Goal: Information Seeking & Learning: Compare options

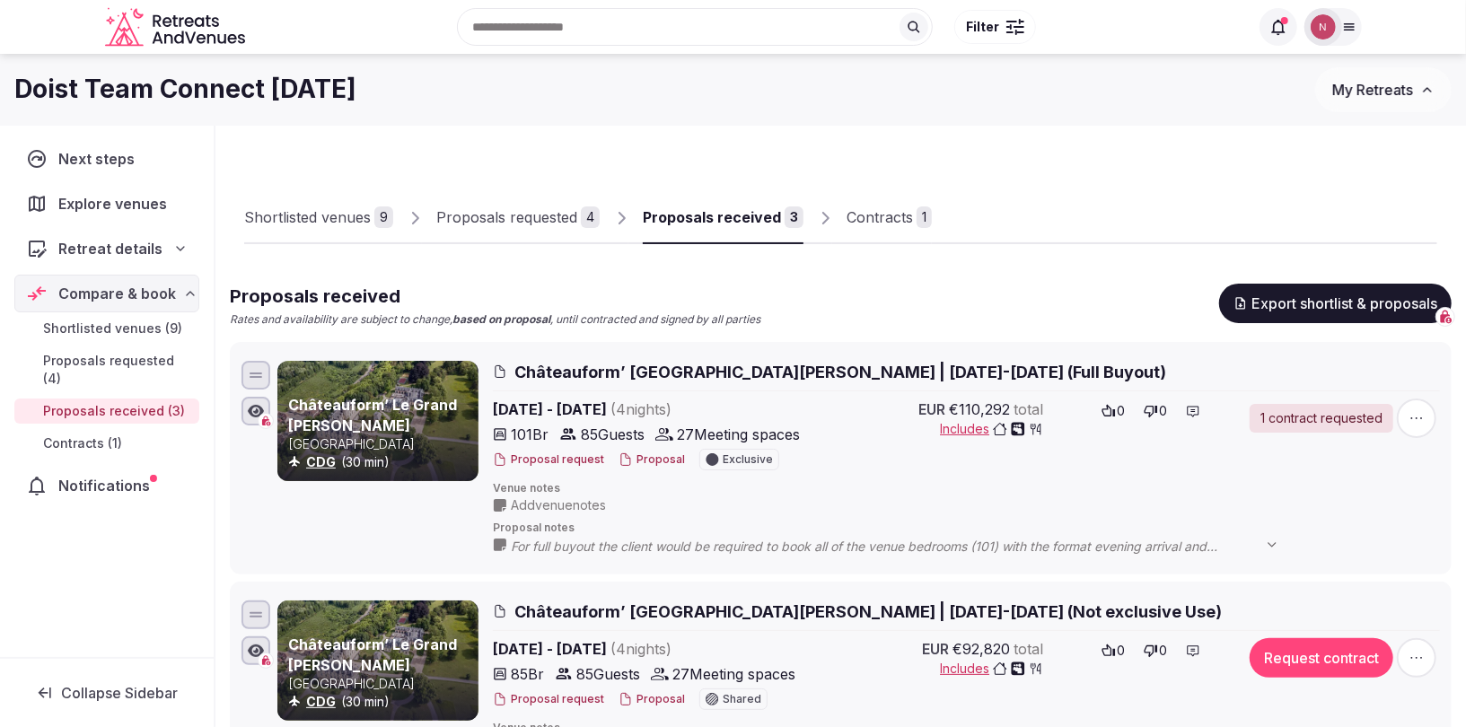
click at [1322, 37] on img at bounding box center [1323, 26] width 25 height 25
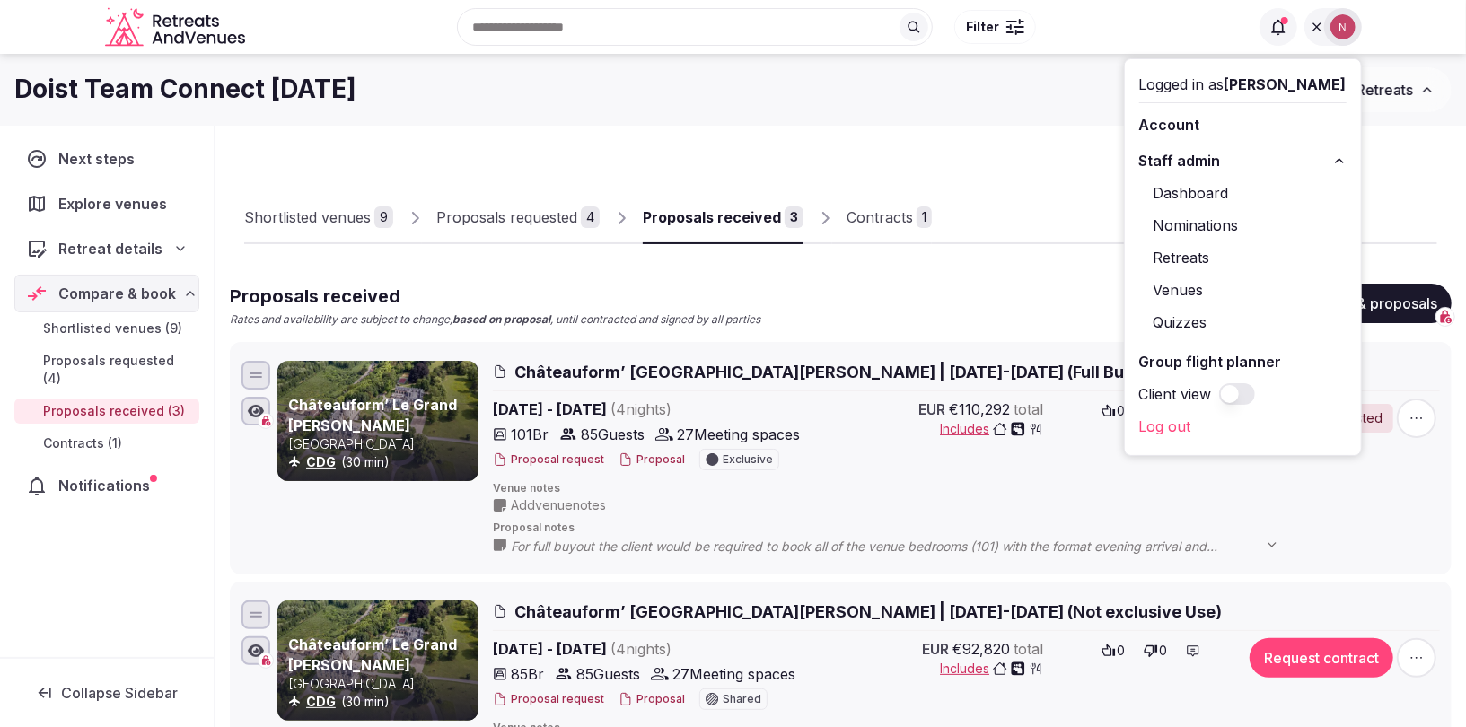
click at [1201, 261] on link "Retreats" at bounding box center [1242, 257] width 207 height 29
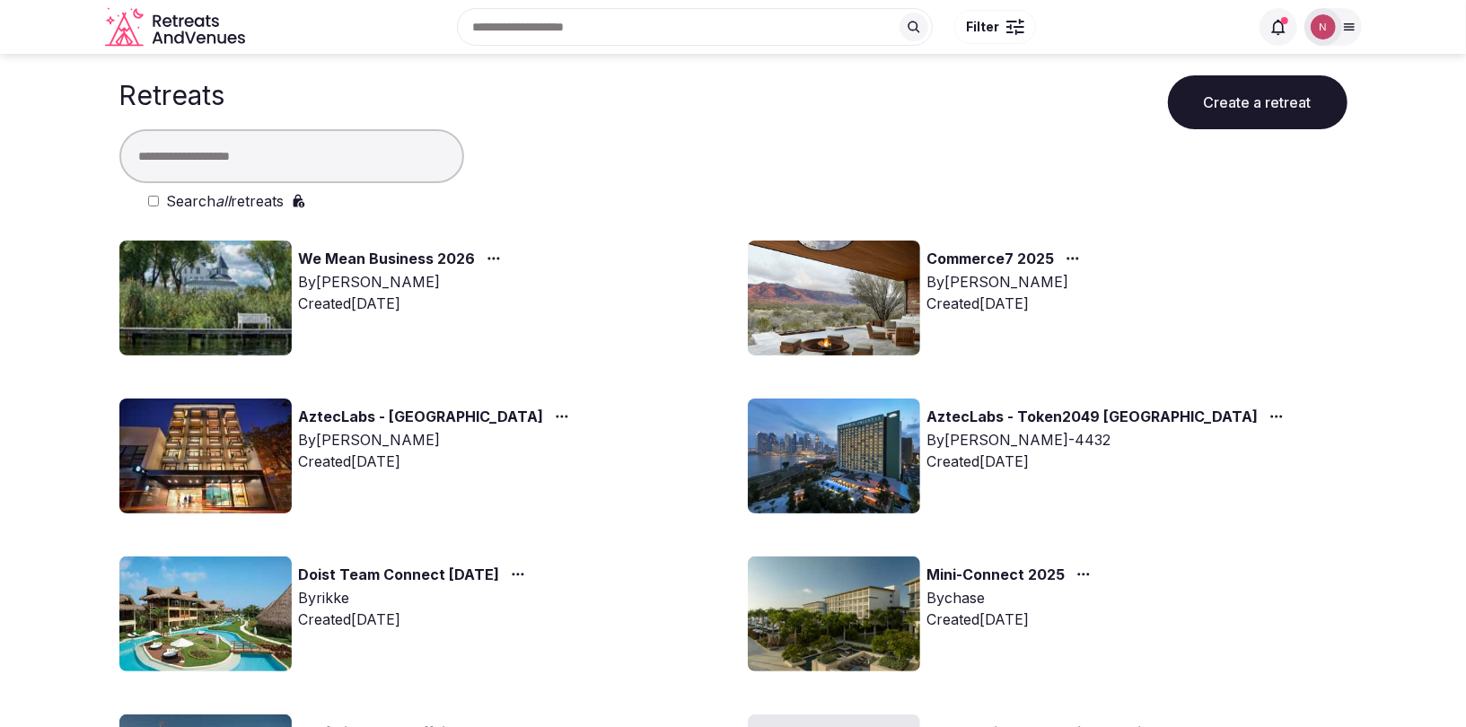
click at [224, 295] on img at bounding box center [205, 298] width 172 height 115
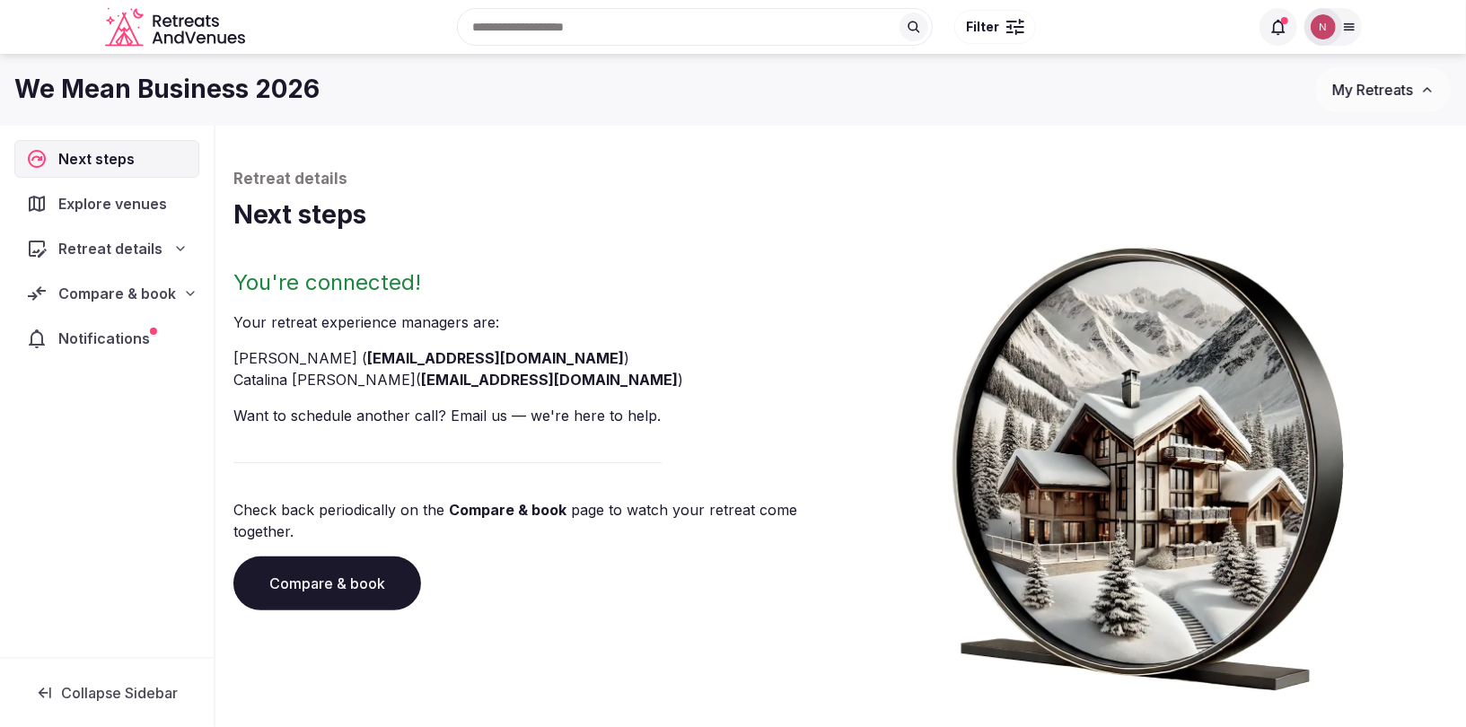
click at [99, 294] on span "Compare & book" at bounding box center [117, 294] width 118 height 22
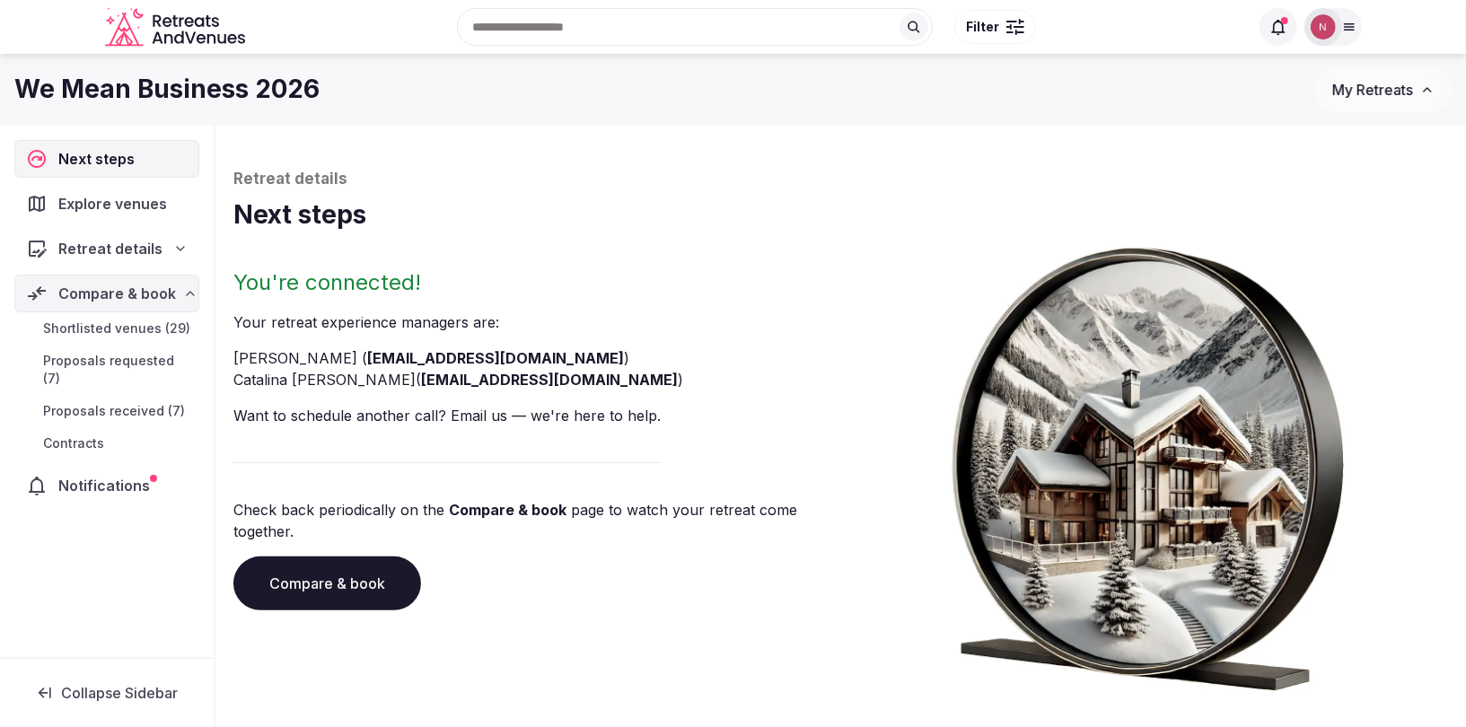
click at [91, 402] on span "Proposals received (7)" at bounding box center [114, 411] width 142 height 18
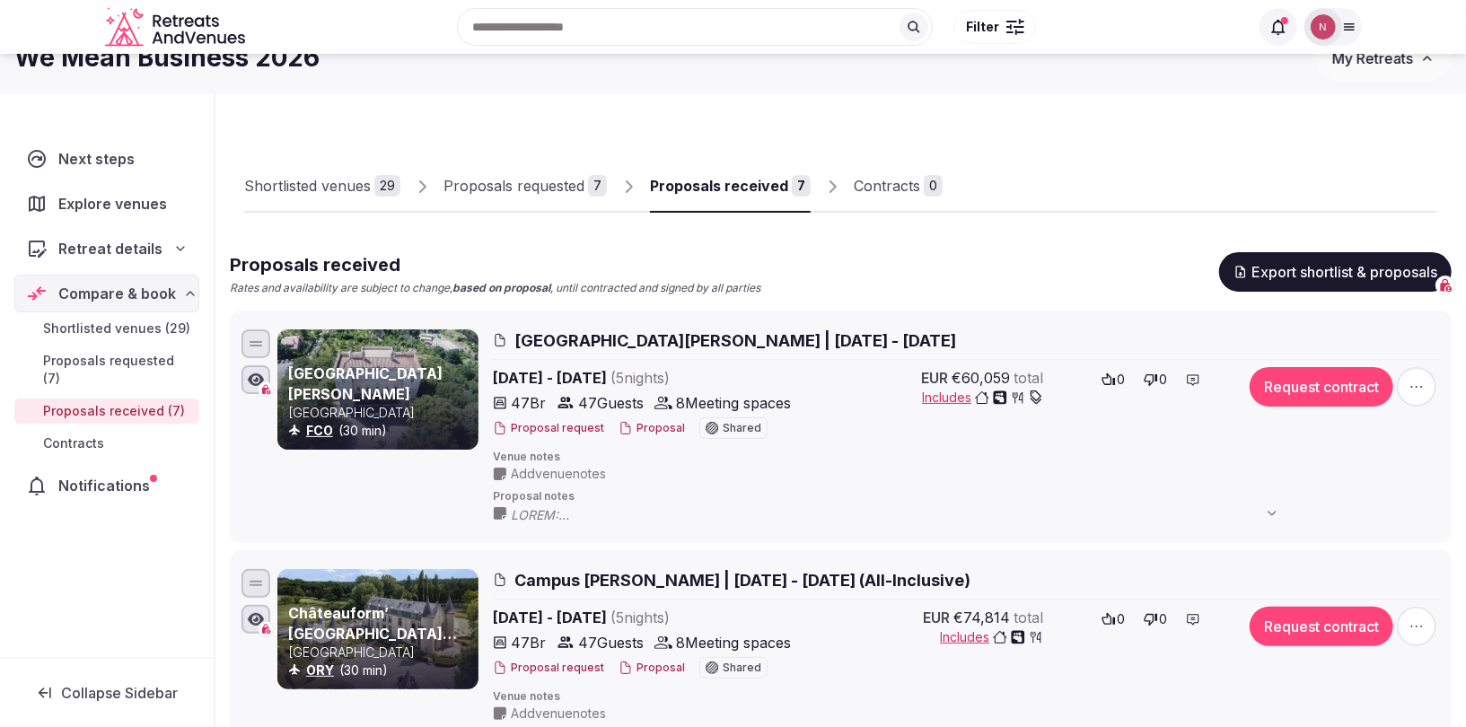
scroll to position [30, 0]
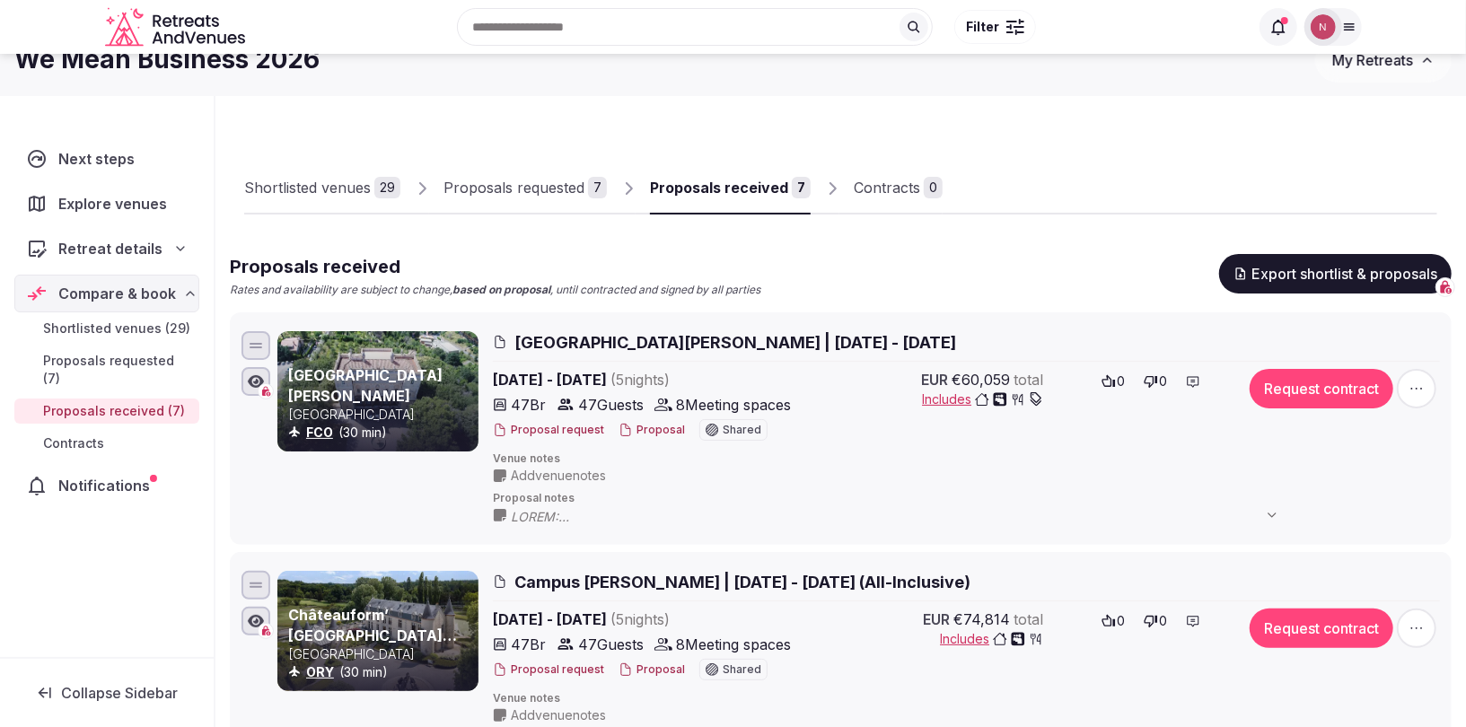
click at [488, 172] on link "Proposals requested 7" at bounding box center [525, 189] width 163 height 52
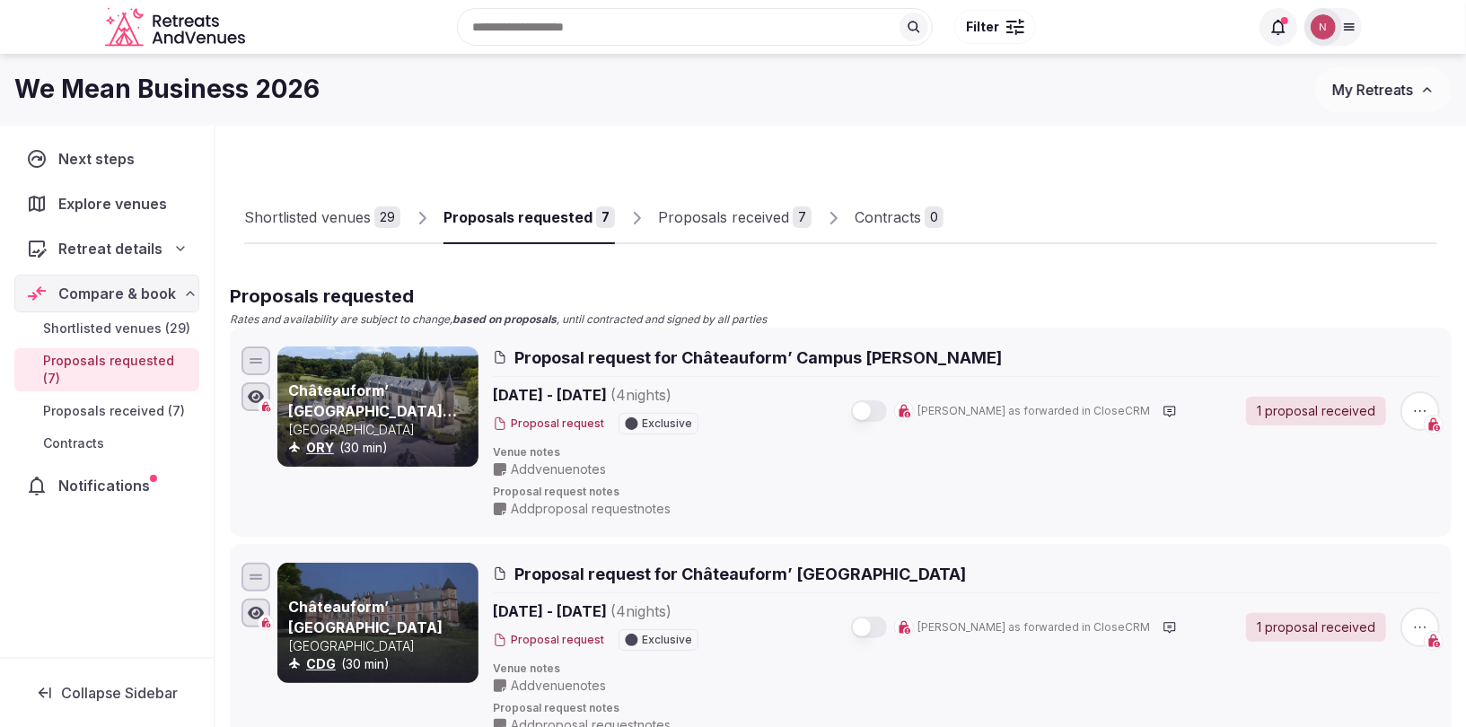
click at [735, 212] on div "Proposals received" at bounding box center [723, 218] width 131 height 22
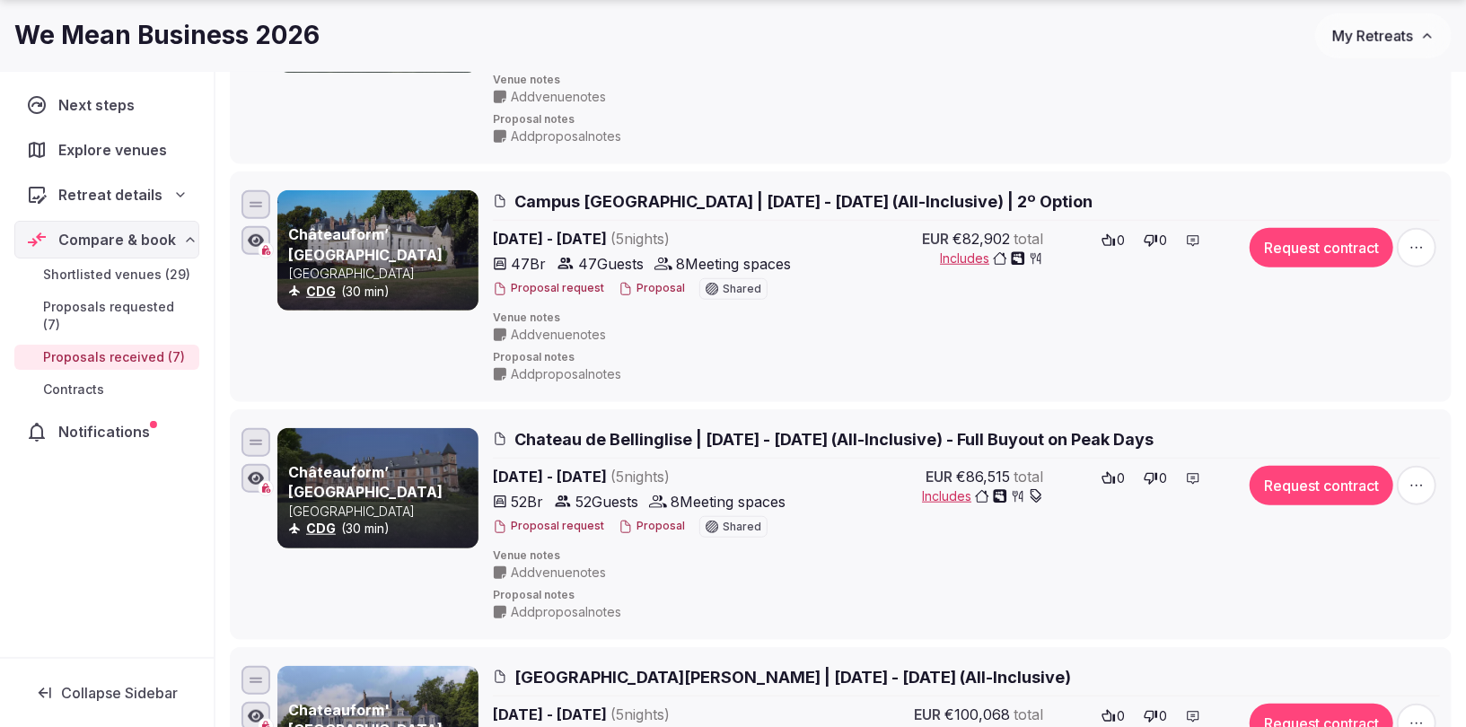
scroll to position [892, 0]
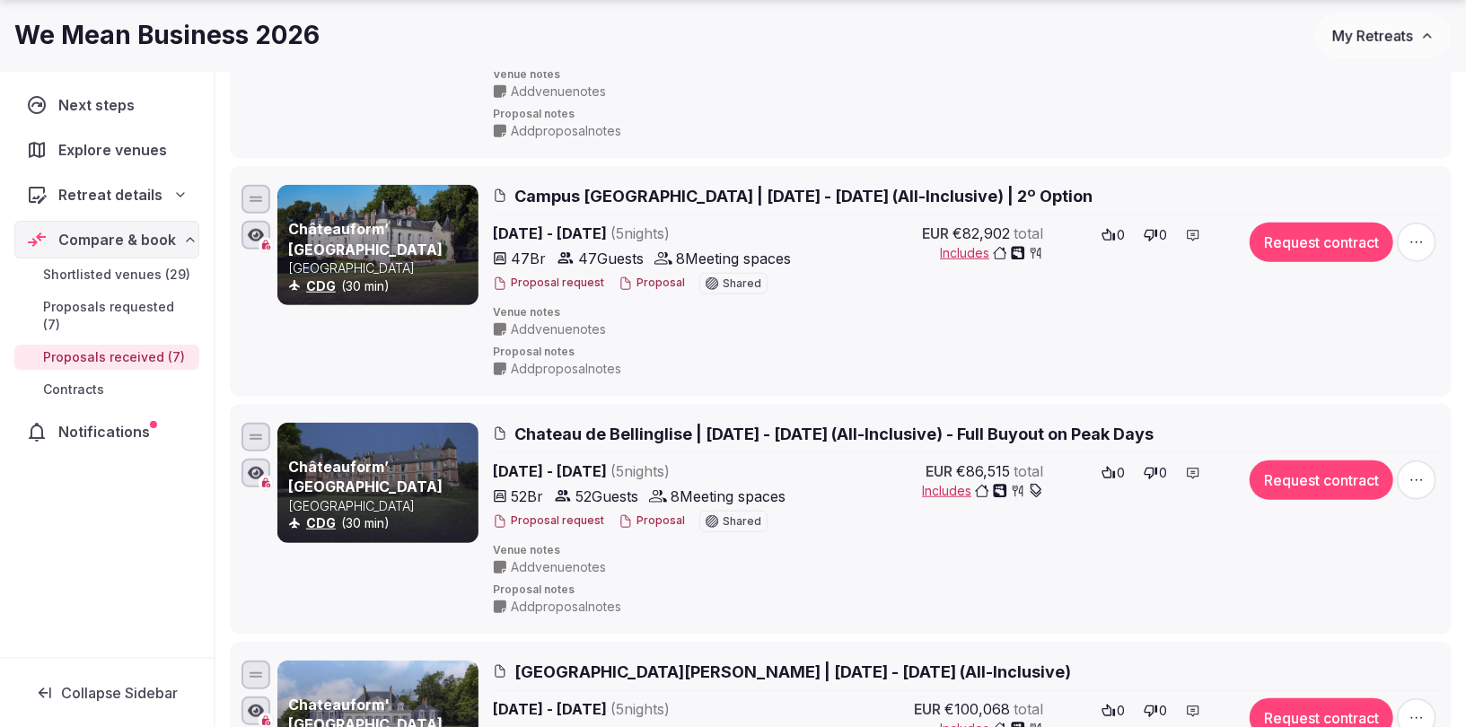
click at [680, 427] on span "Chateau de Bellinglise | [DATE] - [DATE] (All-Inclusive) - Full Buyout on Peak …" at bounding box center [834, 434] width 639 height 22
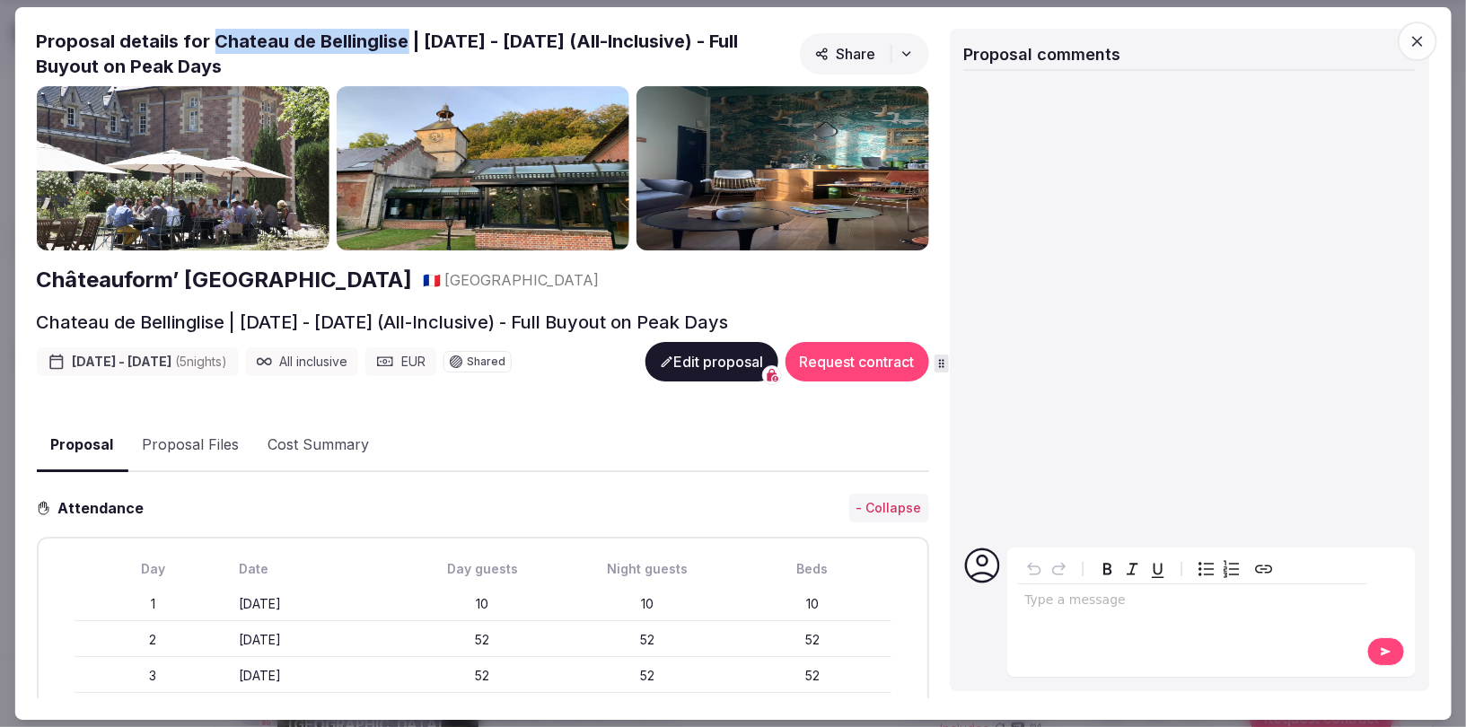
drag, startPoint x: 214, startPoint y: 40, endPoint x: 403, endPoint y: 40, distance: 189.5
click at [403, 40] on h2 "Proposal details for Chateau de Bellinglise | [DATE] - [DATE] (All-Inclusive) -…" at bounding box center [414, 54] width 756 height 50
copy h2 "Chateau de Bellinglise"
click at [1419, 40] on icon "button" at bounding box center [1417, 41] width 11 height 11
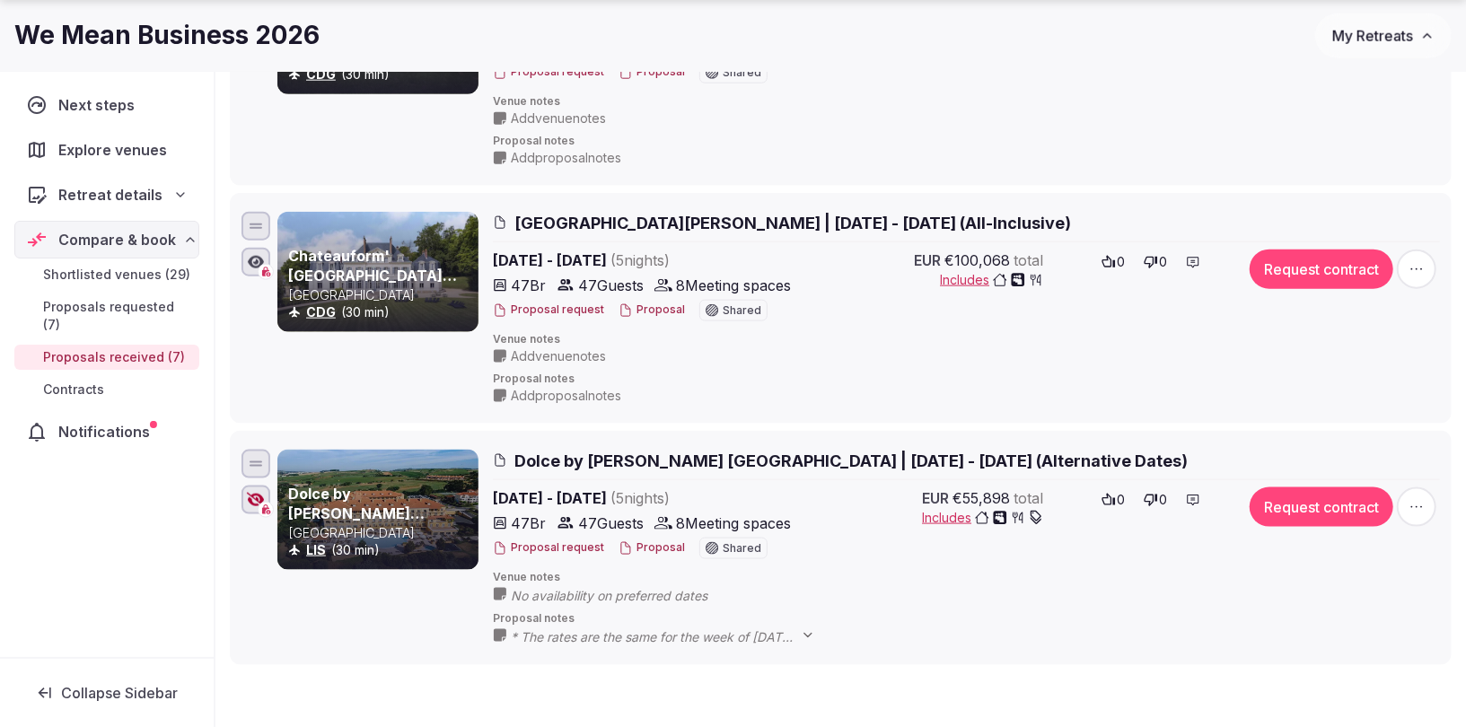
scroll to position [1344, 0]
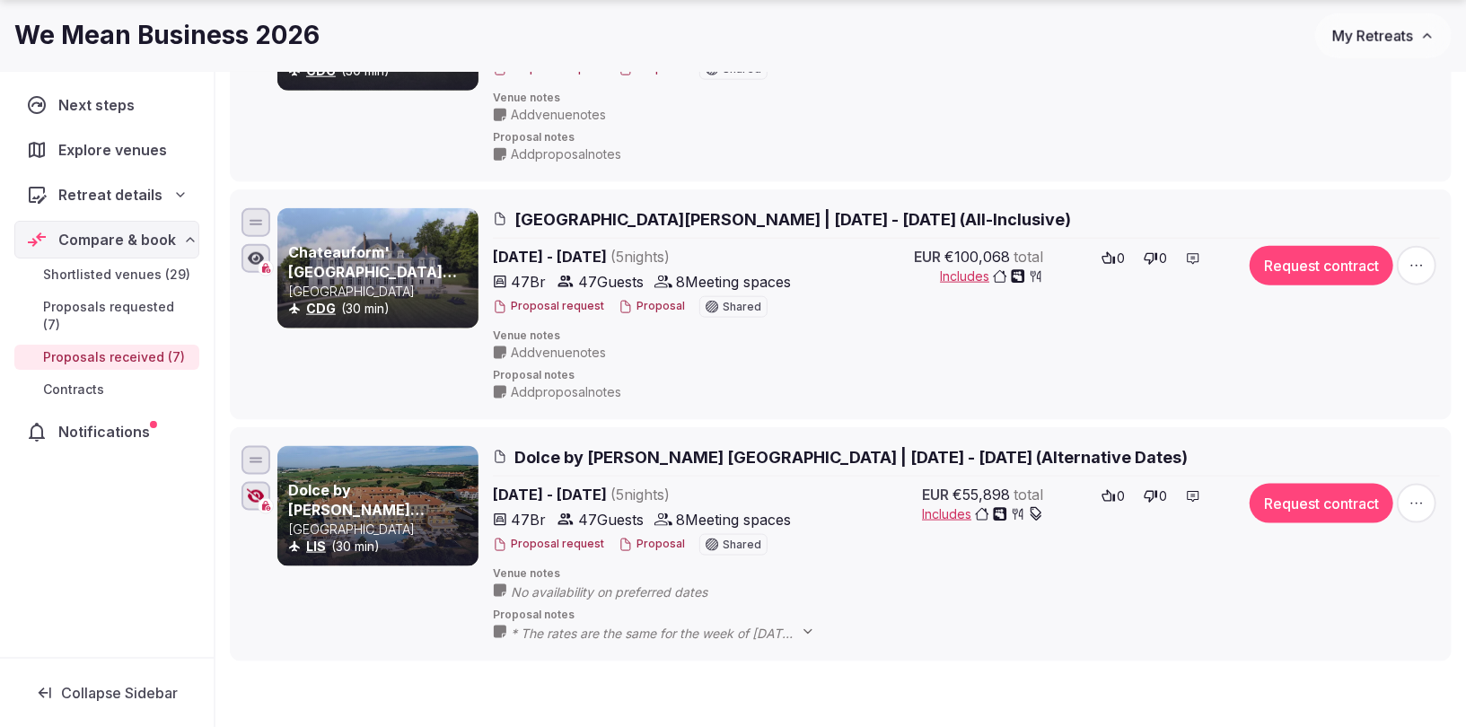
click at [115, 198] on span "Retreat details" at bounding box center [110, 195] width 104 height 22
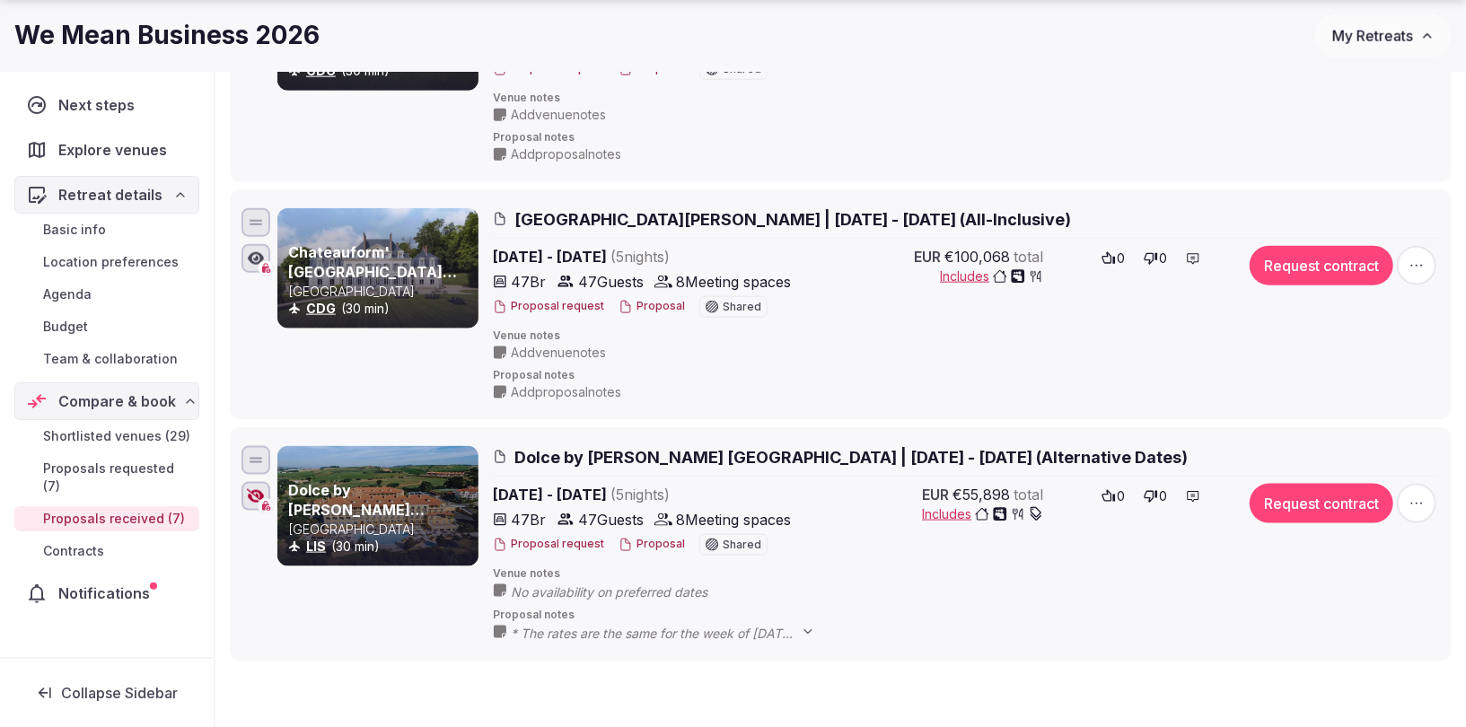
click at [97, 226] on span "Basic info" at bounding box center [74, 230] width 63 height 18
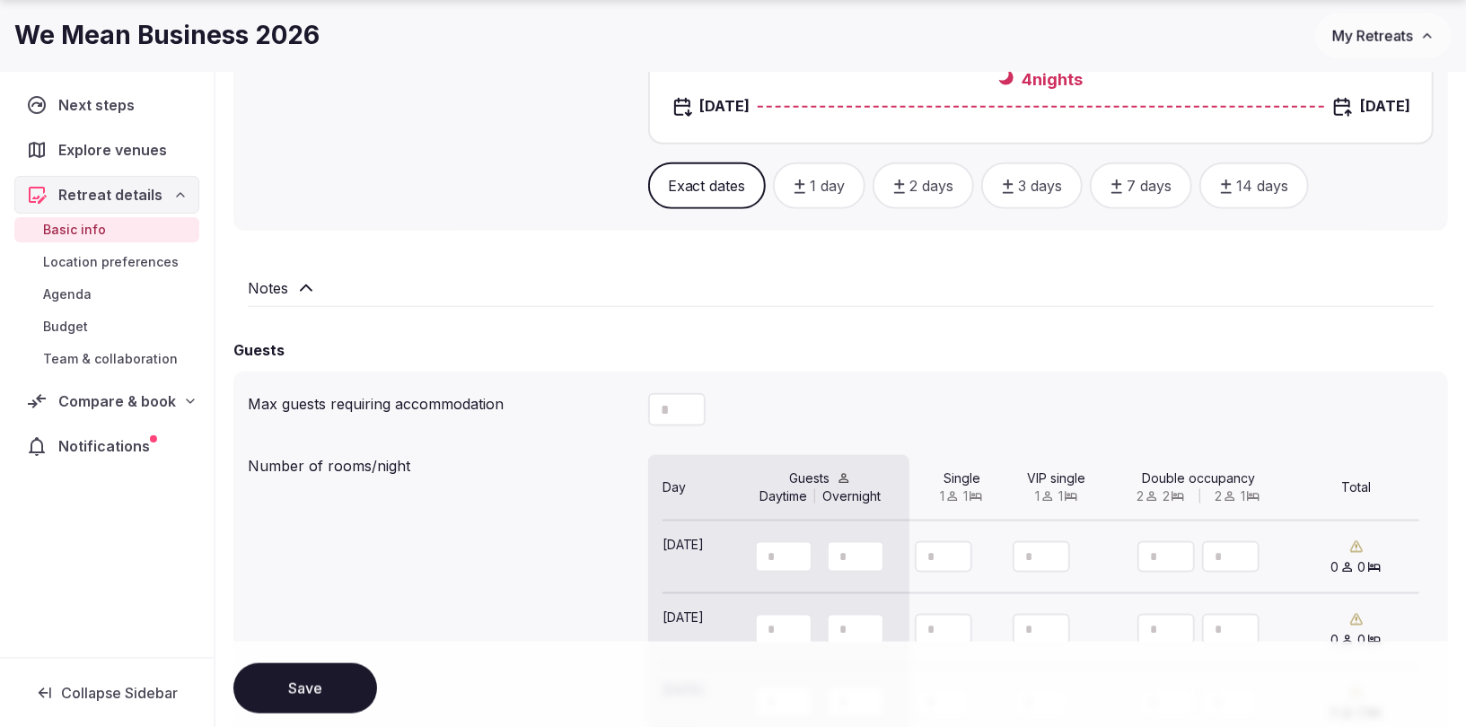
scroll to position [1287, 0]
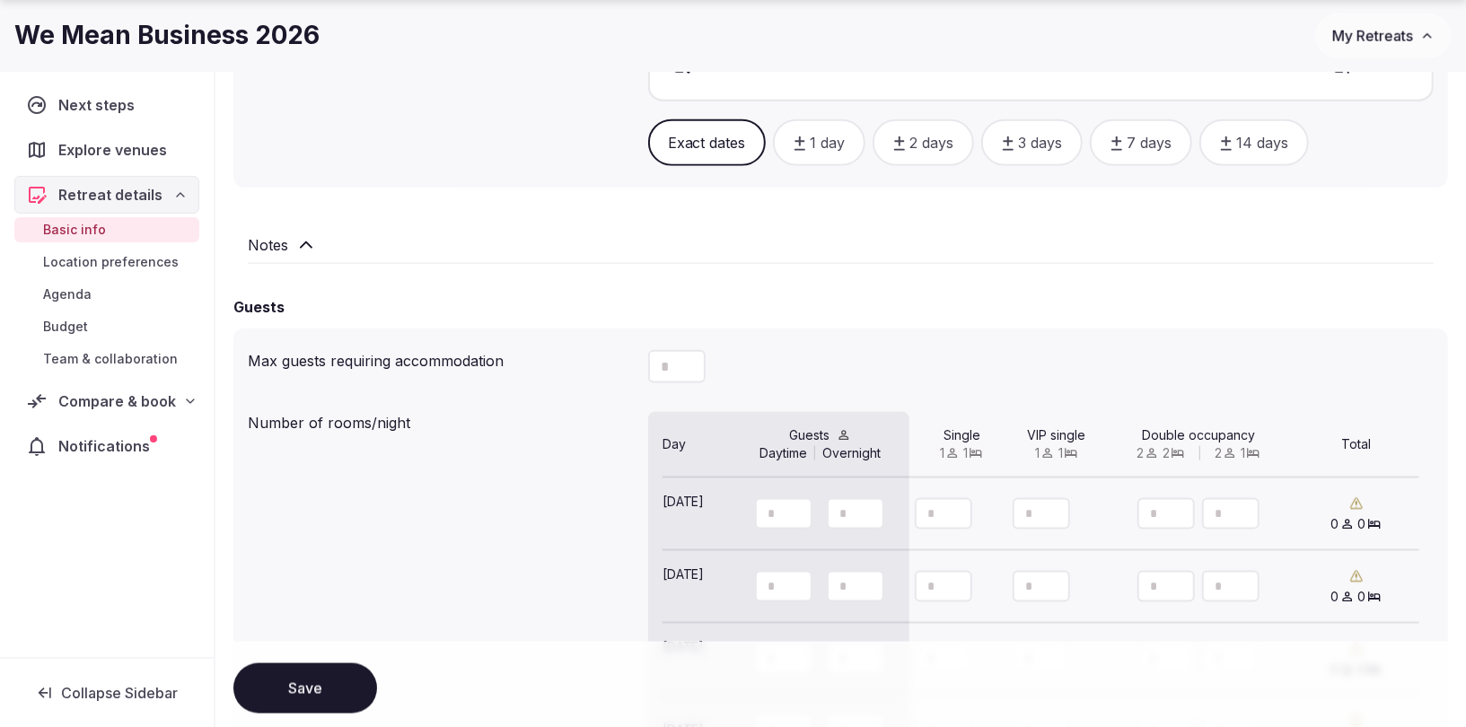
click at [302, 237] on icon at bounding box center [306, 245] width 22 height 22
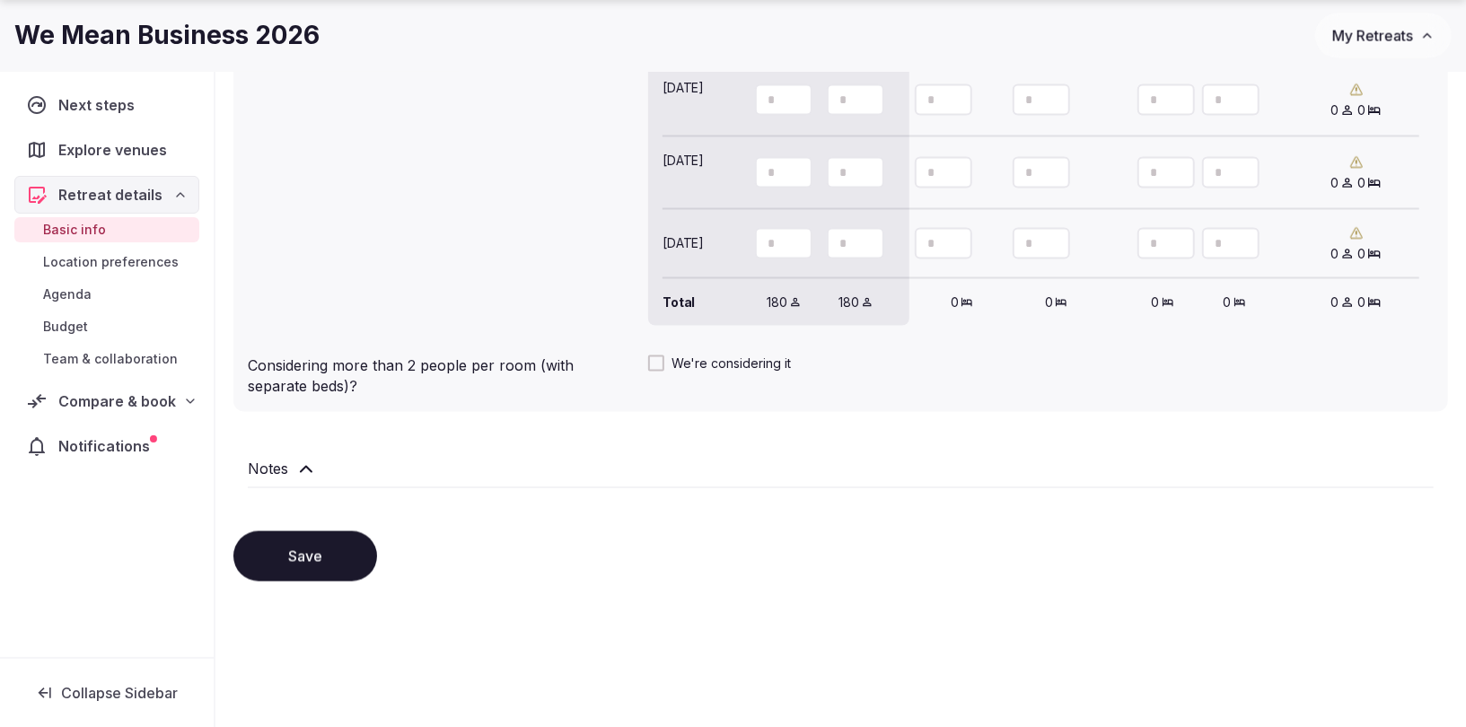
scroll to position [1835, 0]
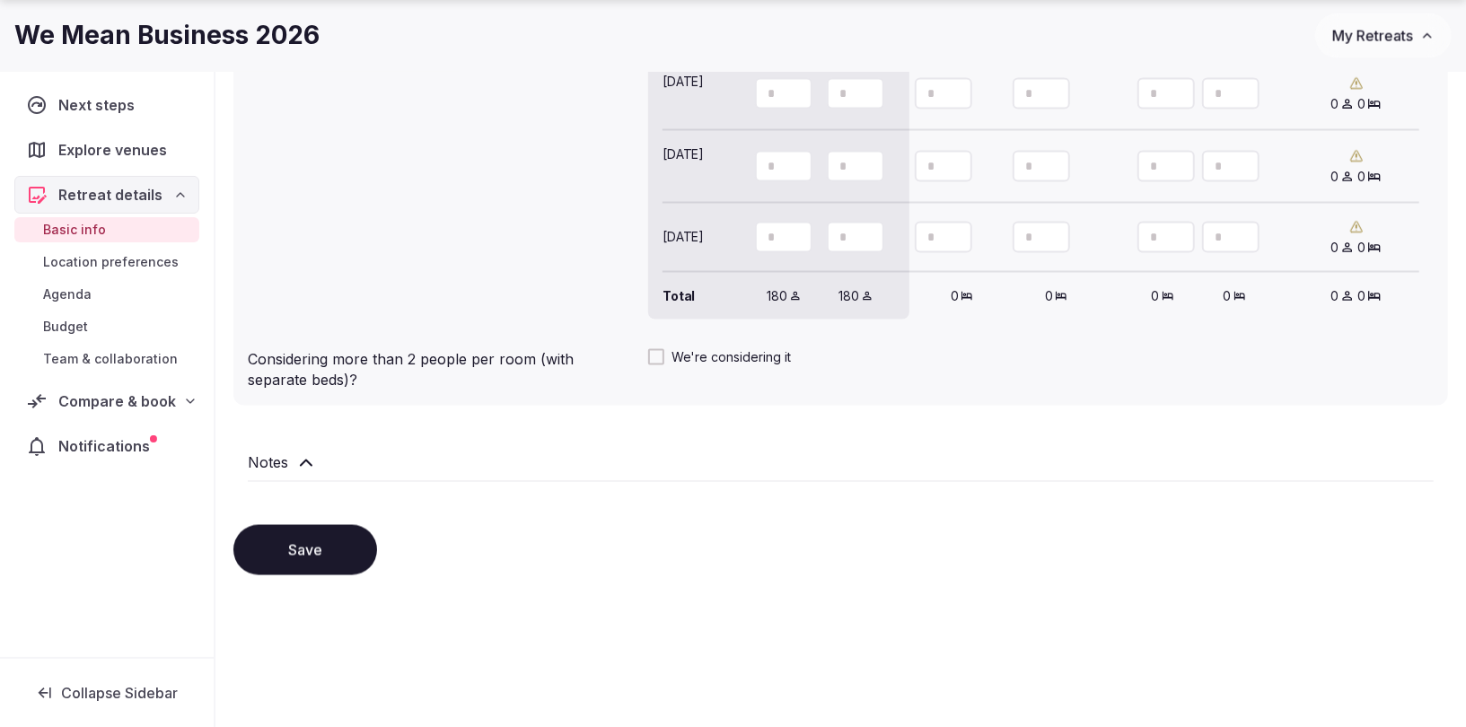
click at [312, 461] on icon at bounding box center [306, 464] width 22 height 22
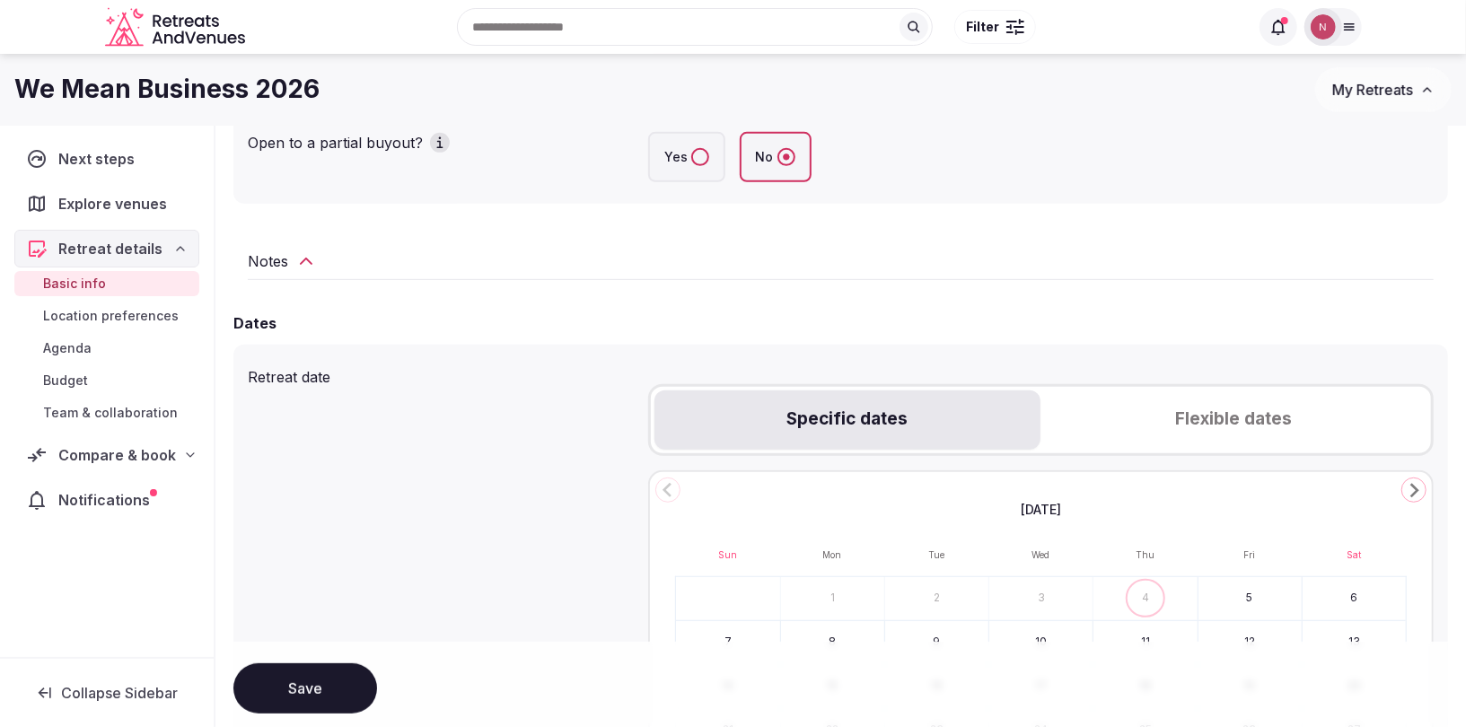
scroll to position [450, 0]
click at [309, 277] on div "Notes" at bounding box center [840, 268] width 1215 height 58
click at [309, 266] on icon at bounding box center [306, 264] width 22 height 22
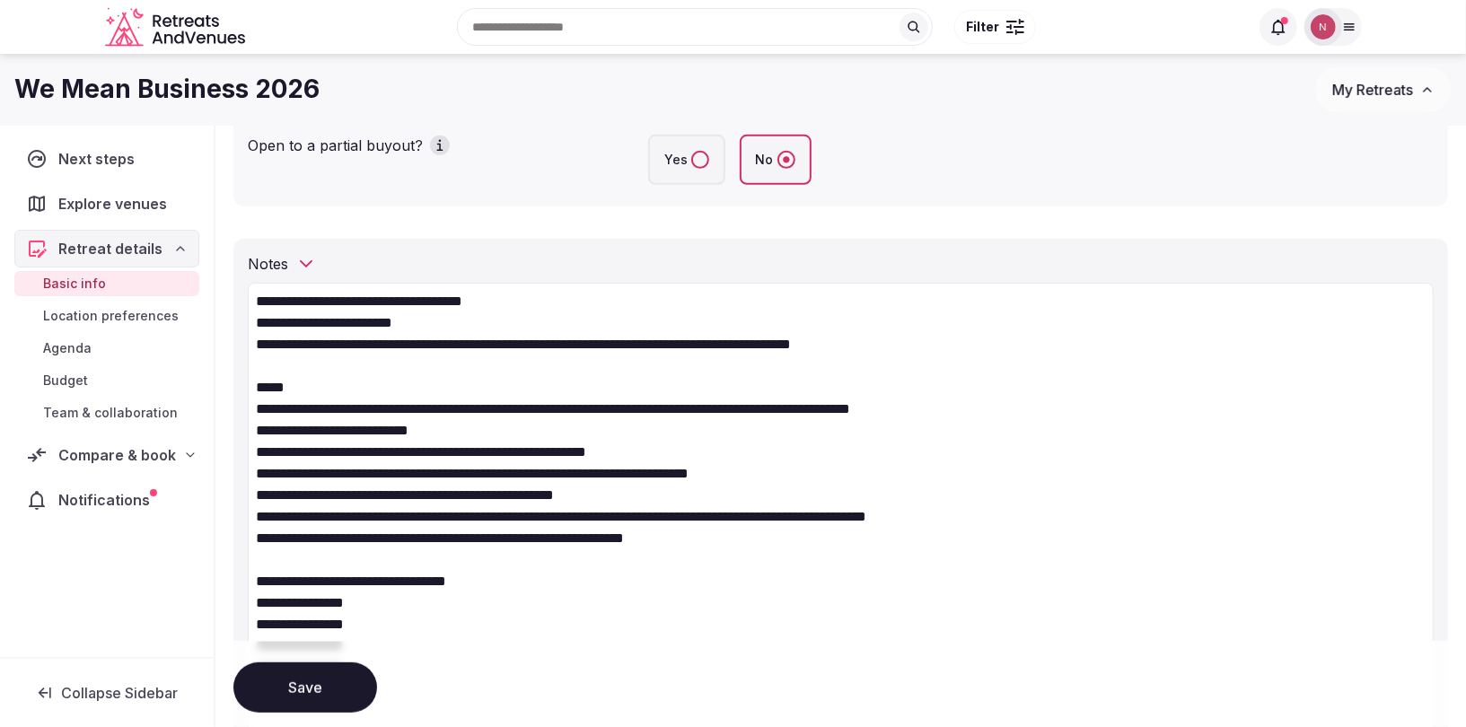
click at [312, 378] on textarea "**********" at bounding box center [841, 581] width 1186 height 596
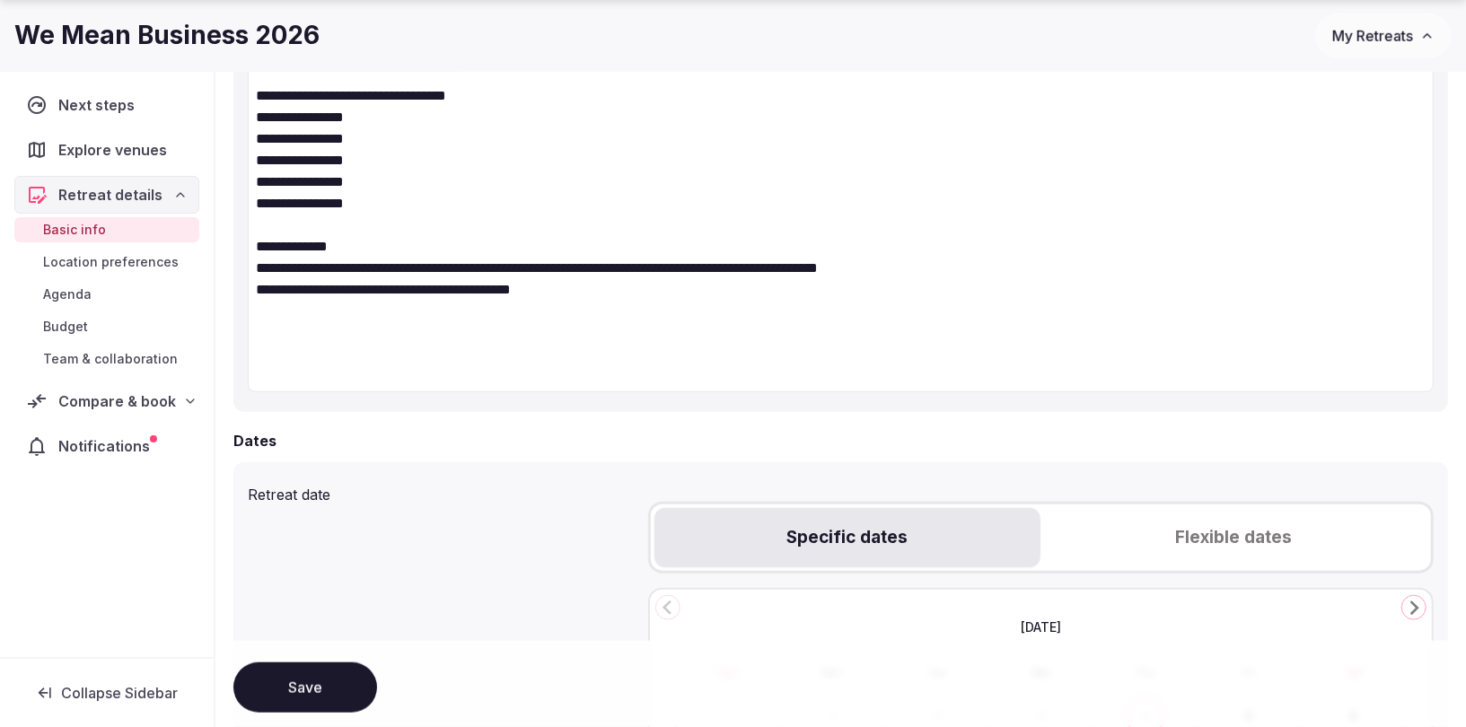
scroll to position [940, 0]
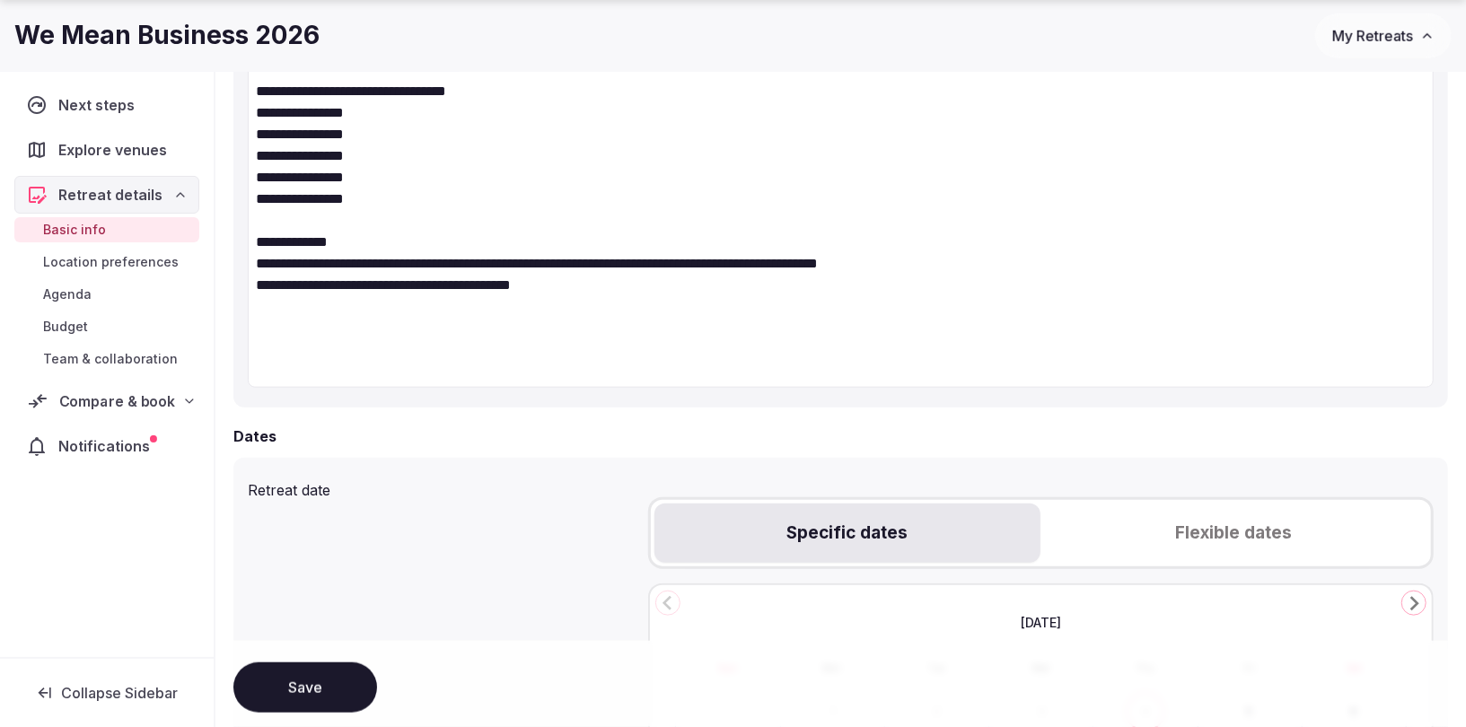
click at [113, 408] on span "Compare & book" at bounding box center [117, 402] width 116 height 22
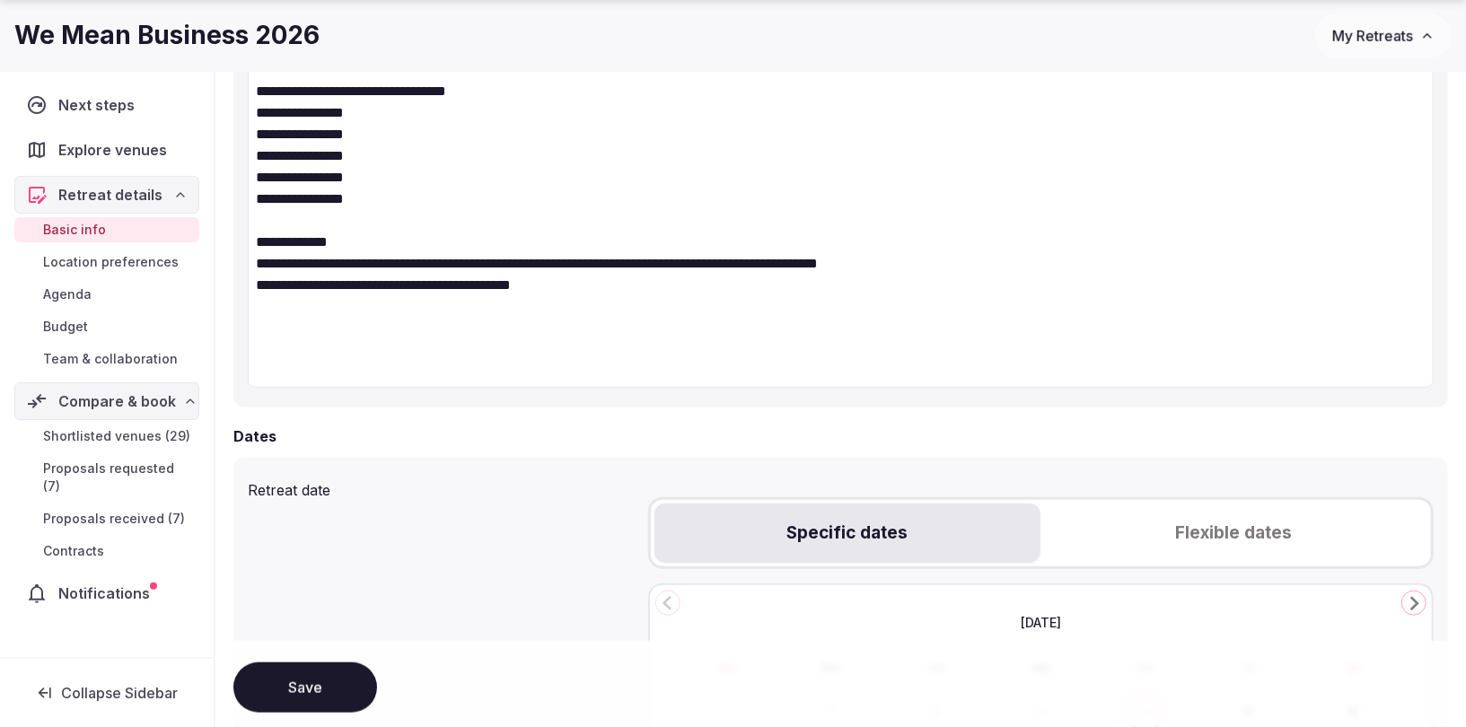
click at [101, 510] on span "Proposals received (7)" at bounding box center [114, 519] width 142 height 18
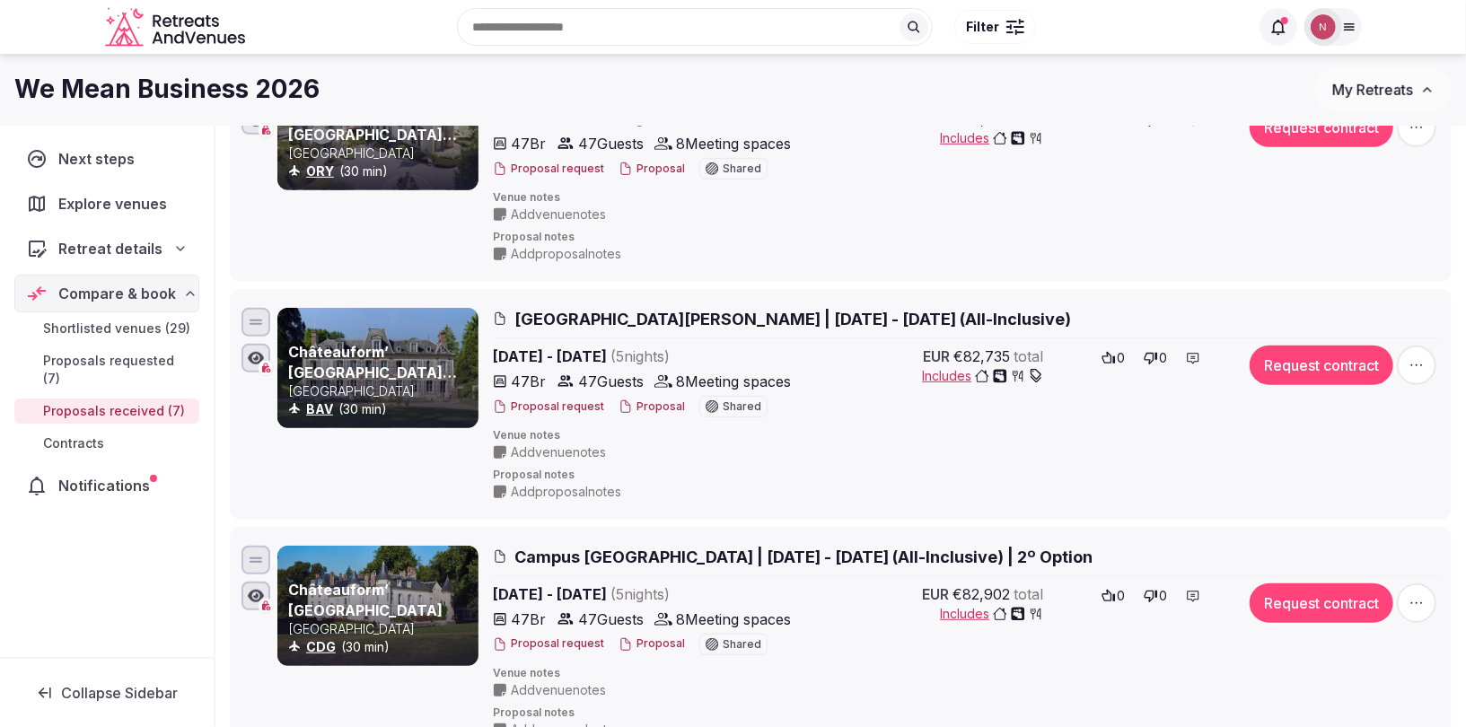
scroll to position [449, 0]
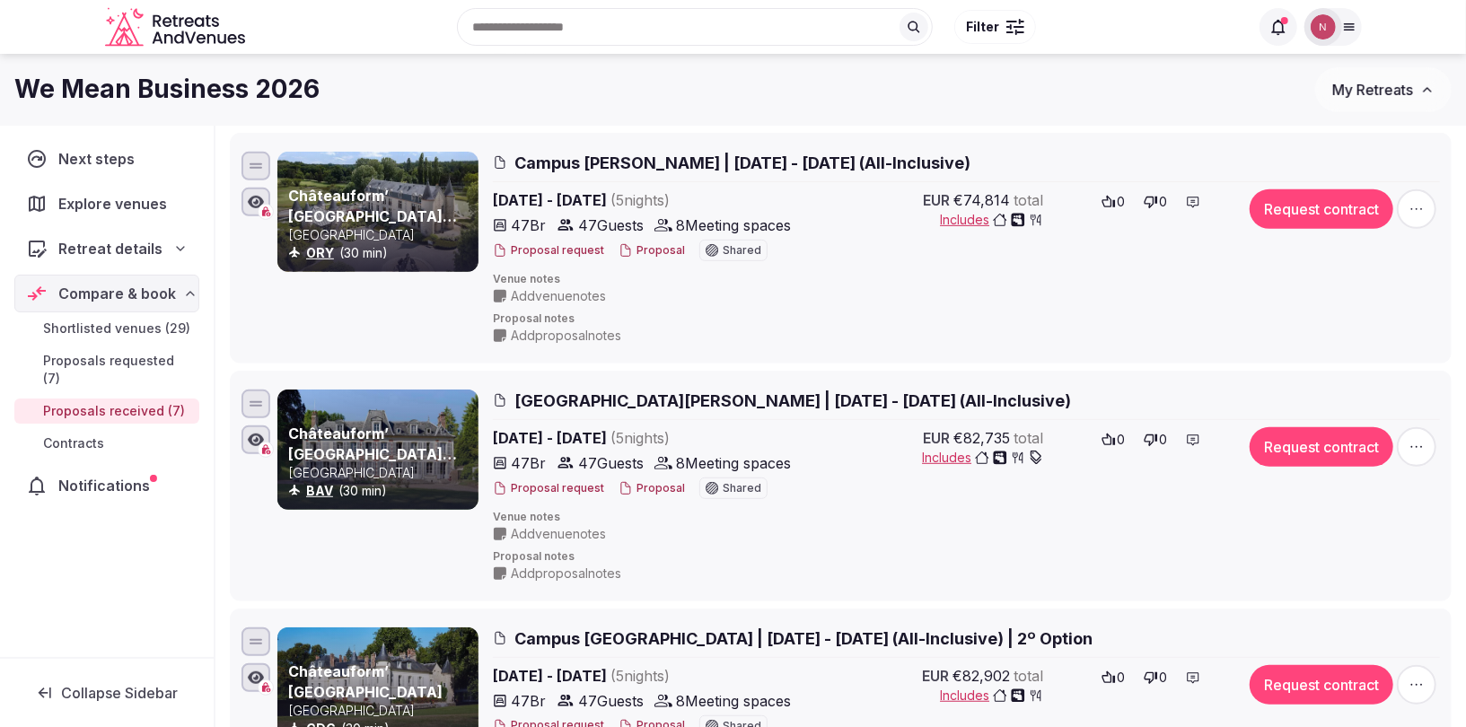
click at [123, 321] on span "Shortlisted venues (29)" at bounding box center [116, 329] width 147 height 18
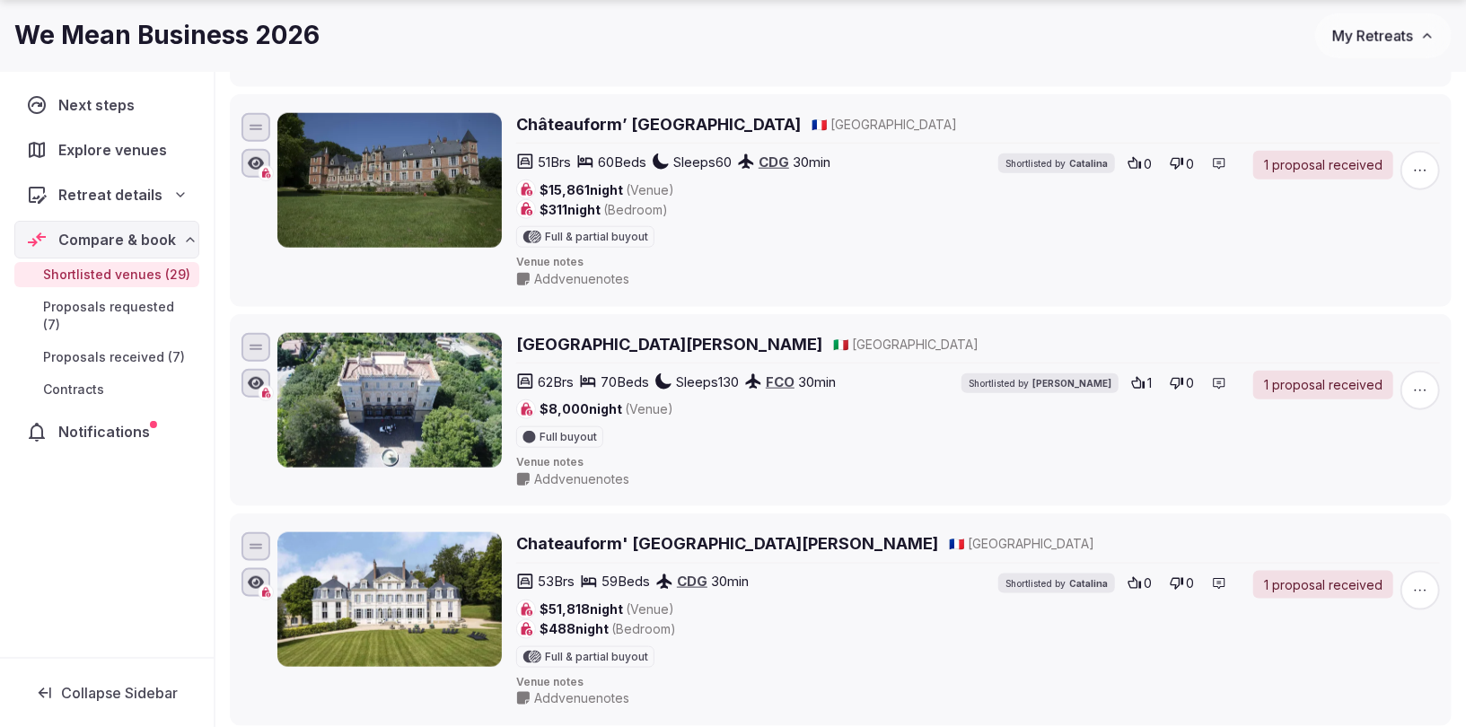
scroll to position [5521, 0]
